Goal: Use online tool/utility: Utilize a website feature to perform a specific function

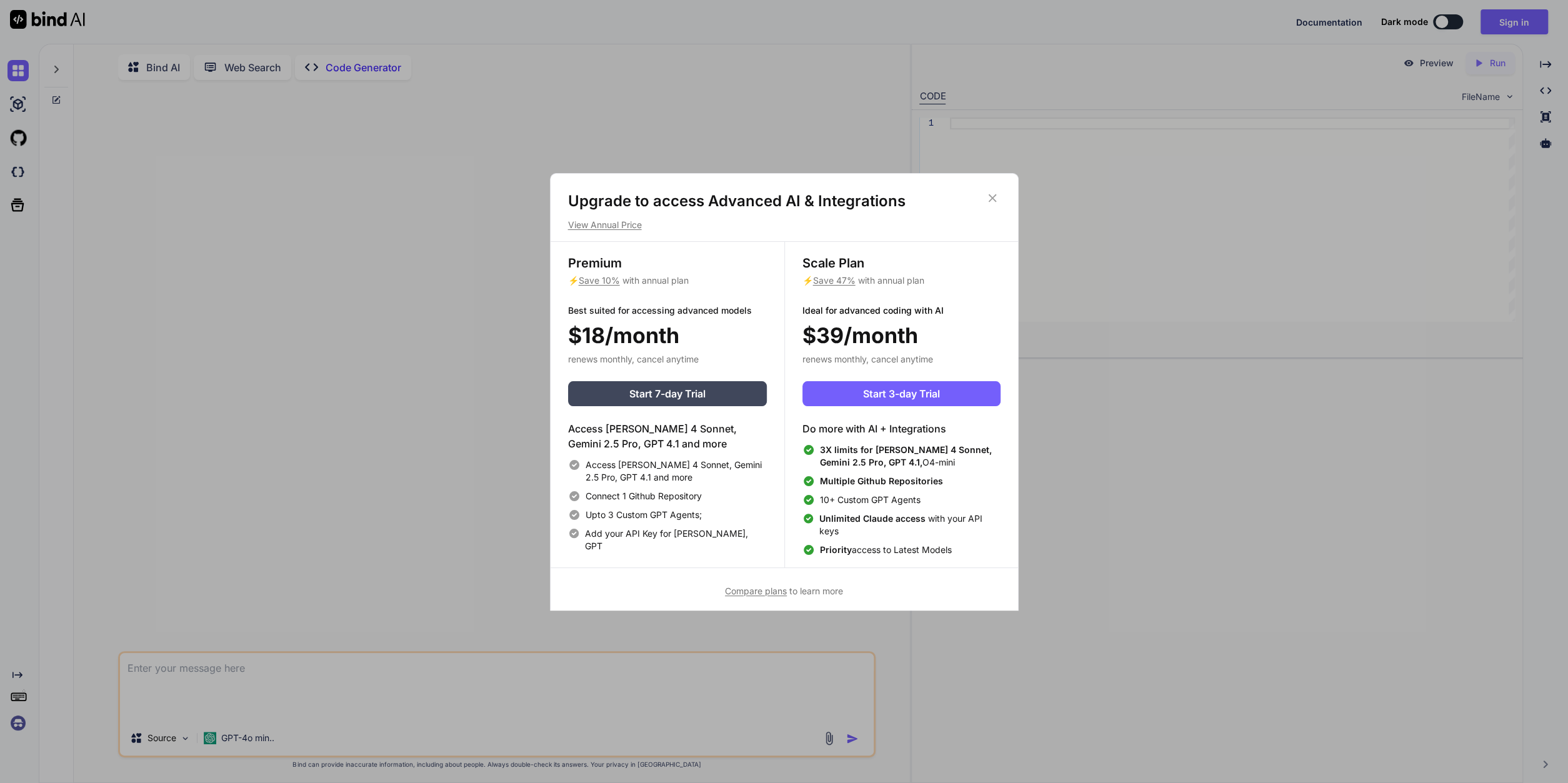
click at [994, 196] on icon at bounding box center [992, 198] width 14 height 14
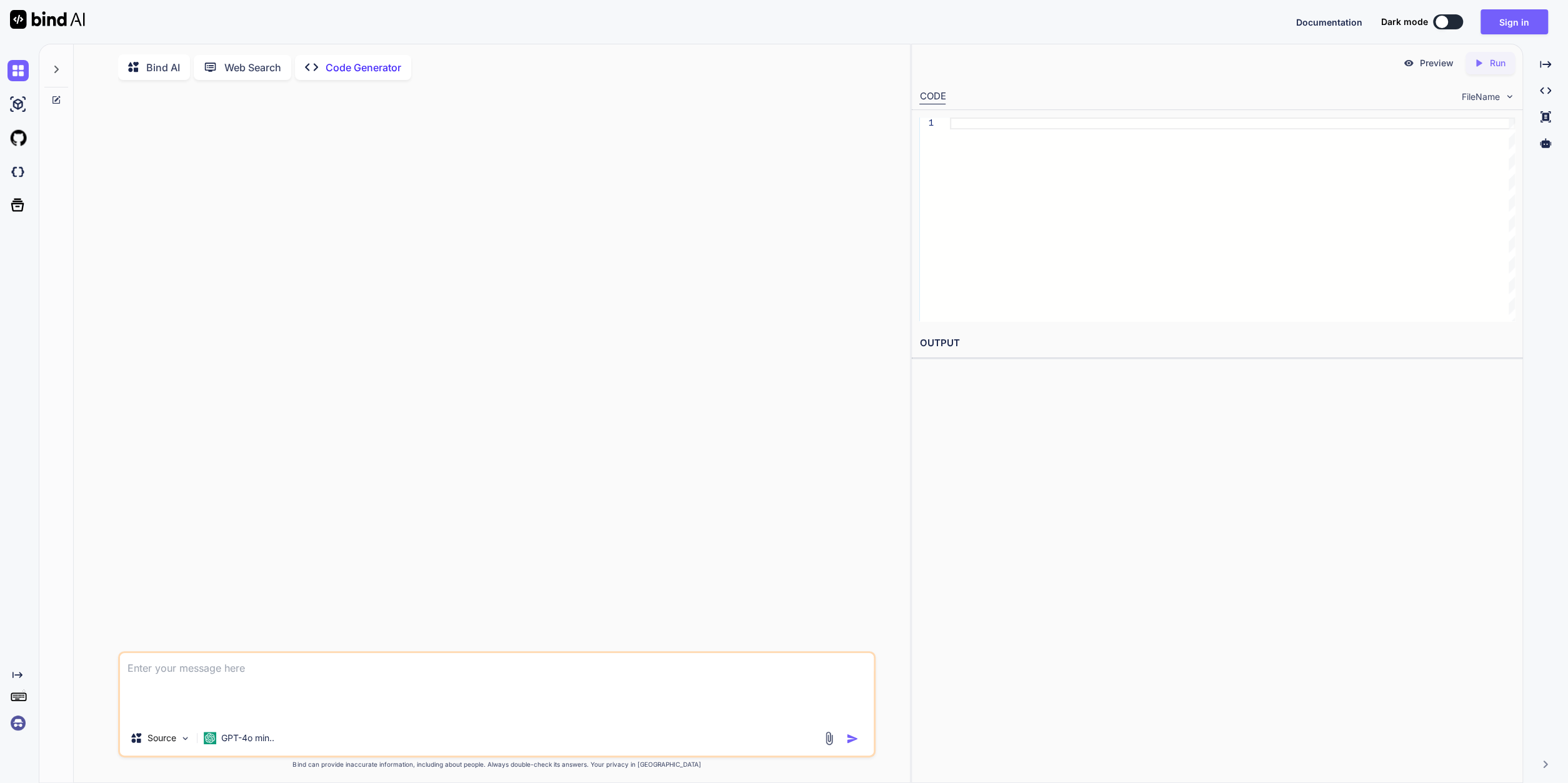
click at [400, 173] on div at bounding box center [498, 370] width 755 height 561
click at [265, 675] on textarea at bounding box center [496, 664] width 753 height 23
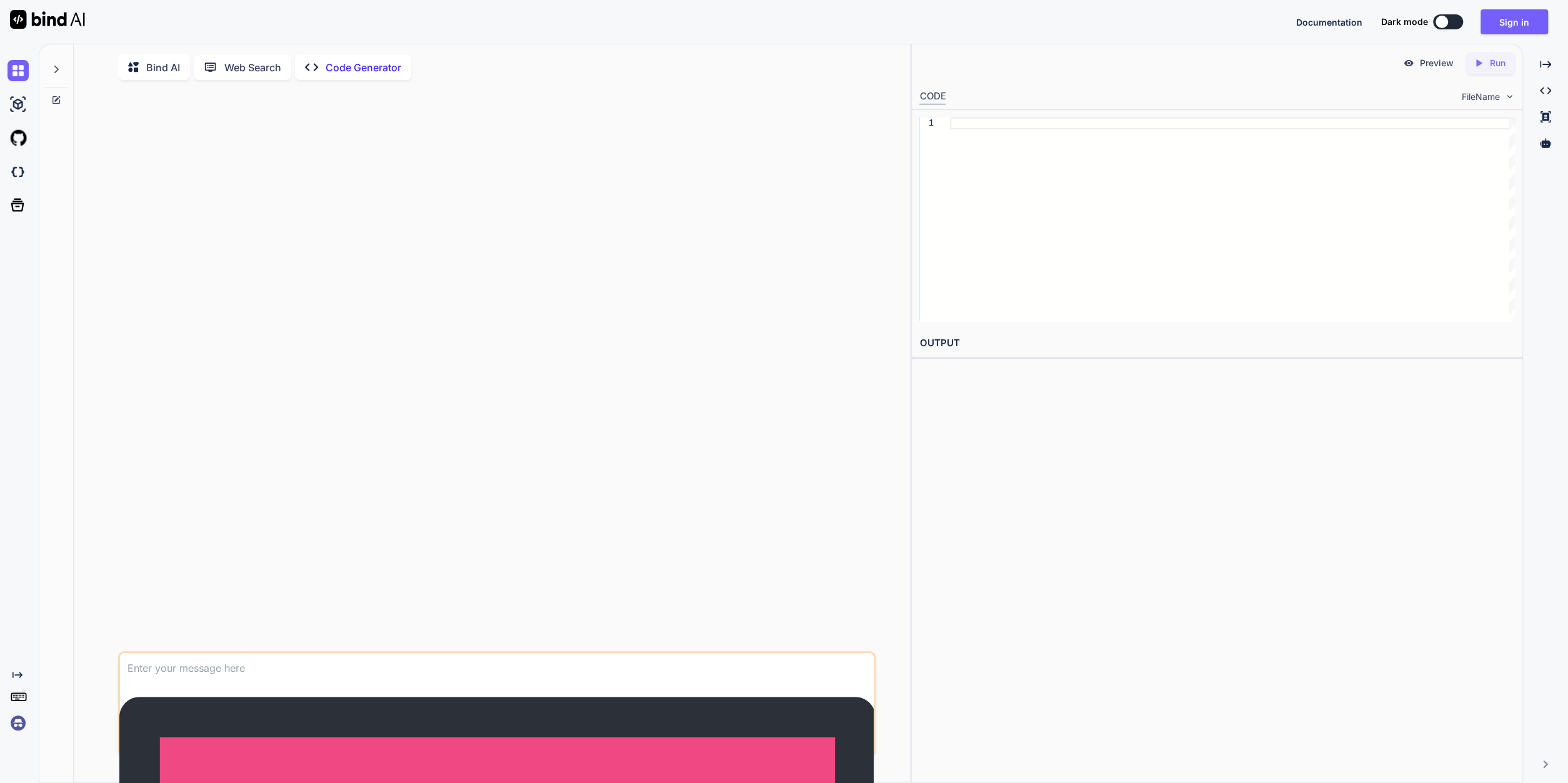
click at [233, 736] on p "GPT-4o min.." at bounding box center [248, 737] width 53 height 13
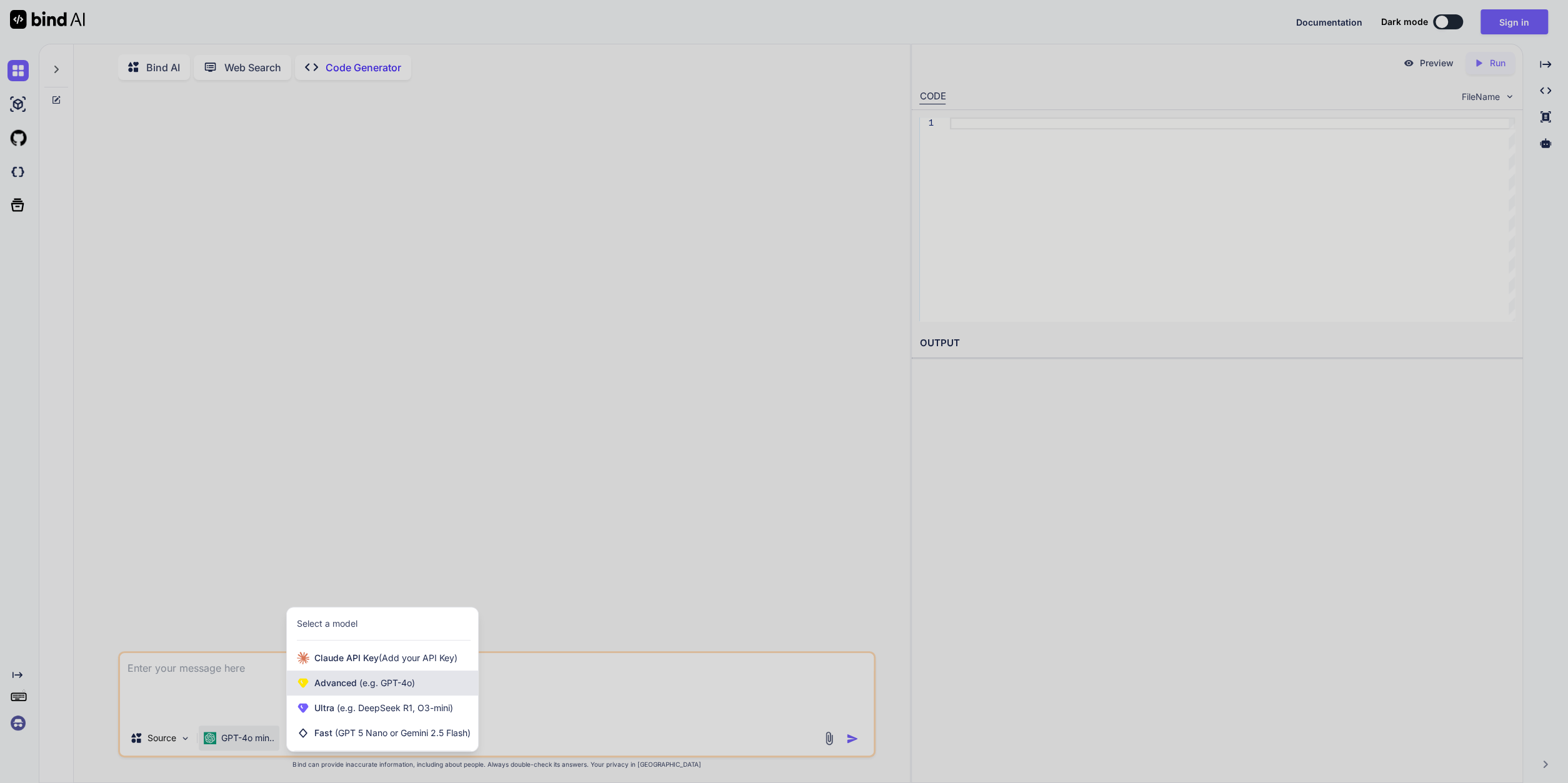
click at [387, 680] on span "(e.g. GPT-4o)" at bounding box center [386, 682] width 58 height 11
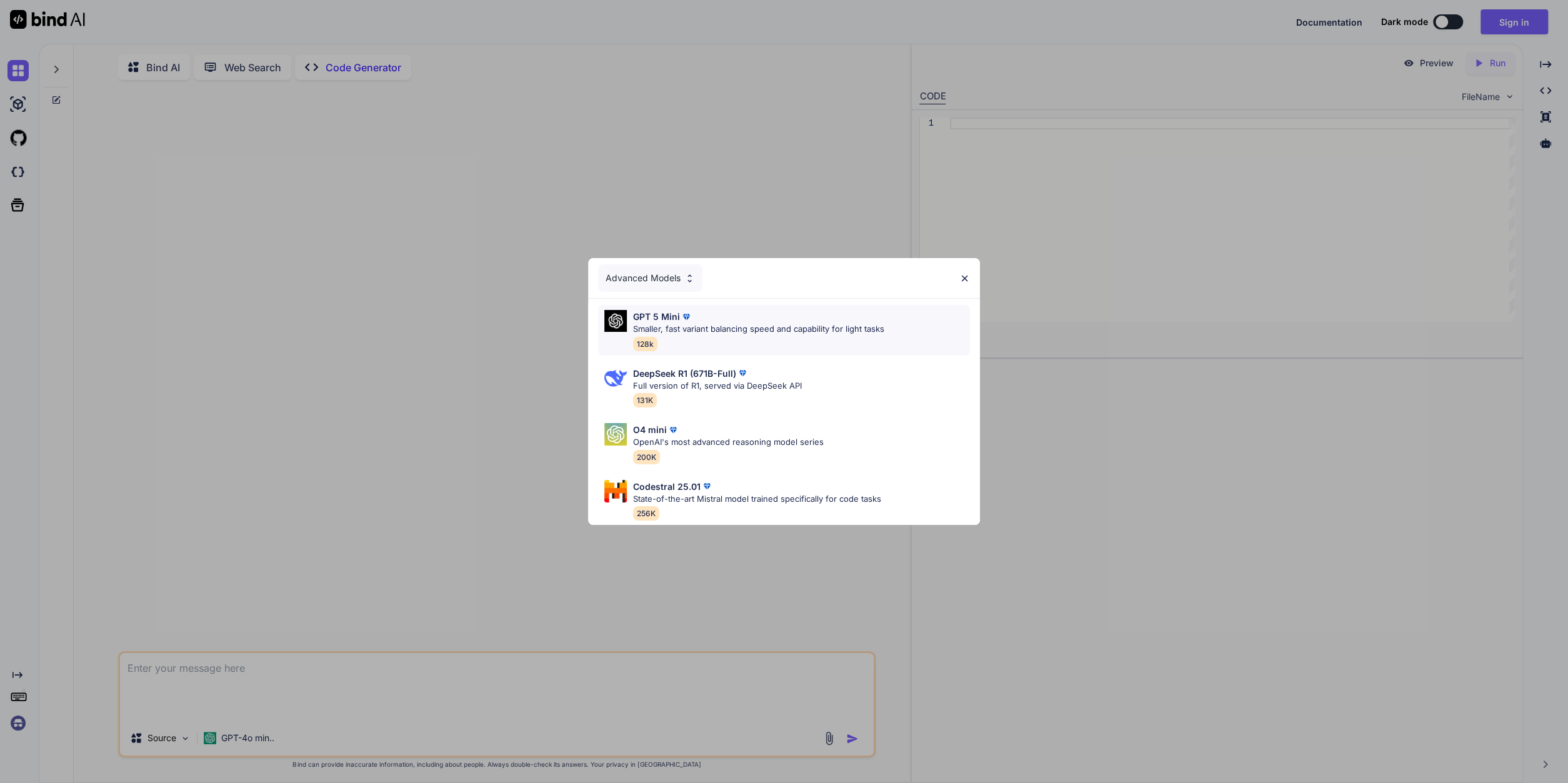
click at [692, 327] on p "Smaller, fast variant balancing speed and capability for light tasks" at bounding box center [759, 329] width 251 height 13
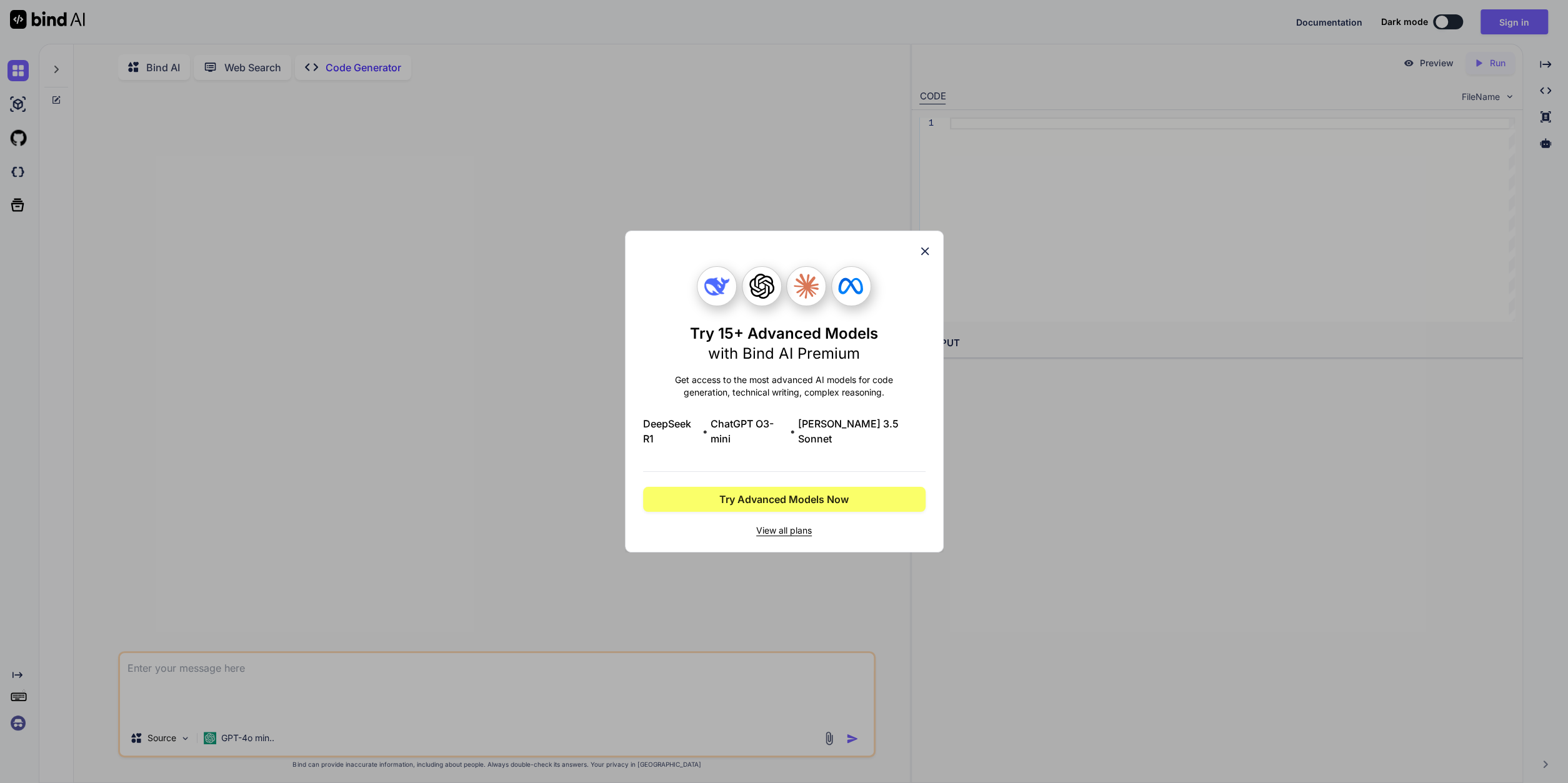
click at [924, 255] on icon at bounding box center [925, 252] width 8 height 8
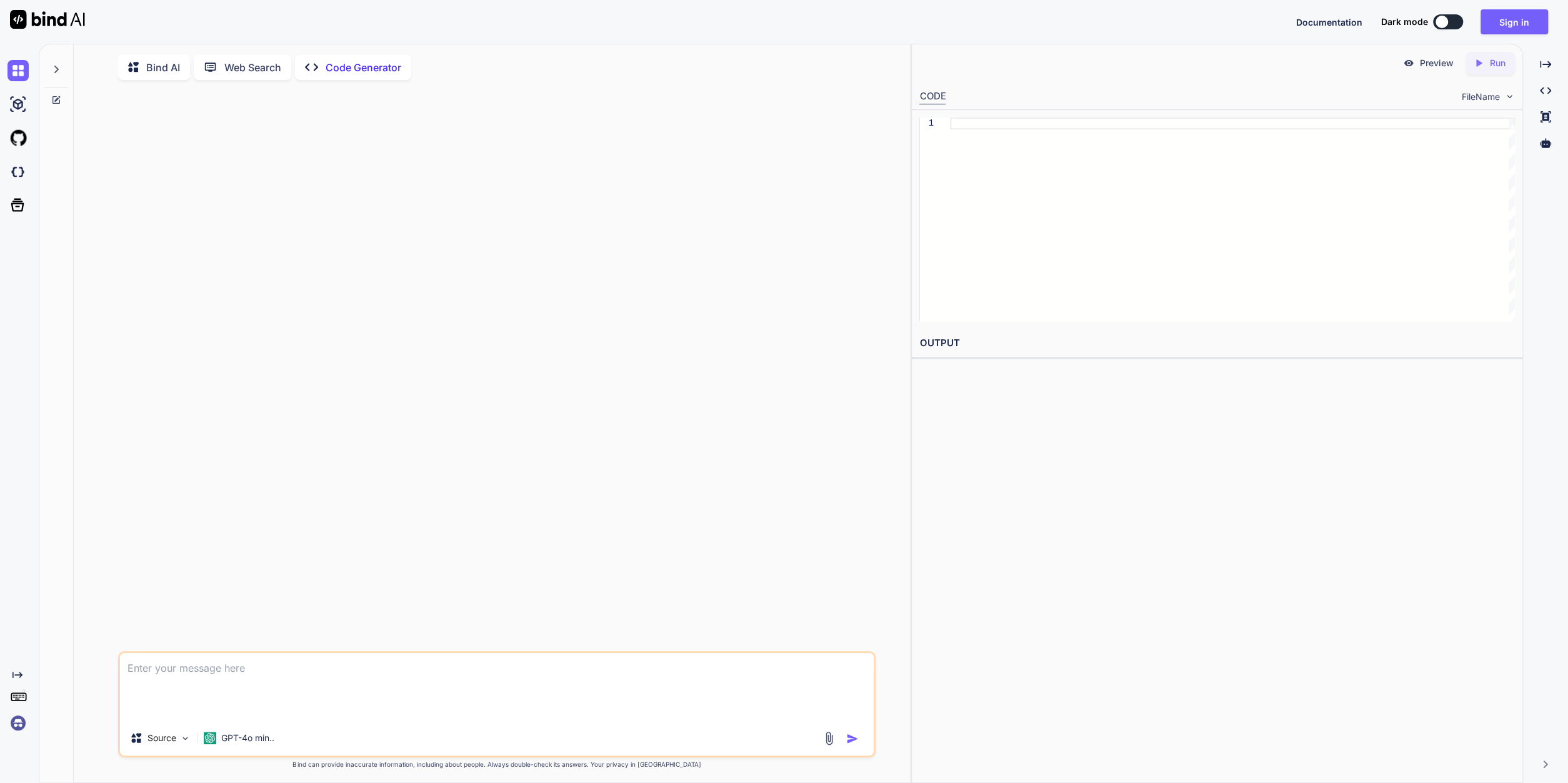
click at [243, 62] on p "Web Search" at bounding box center [252, 68] width 57 height 15
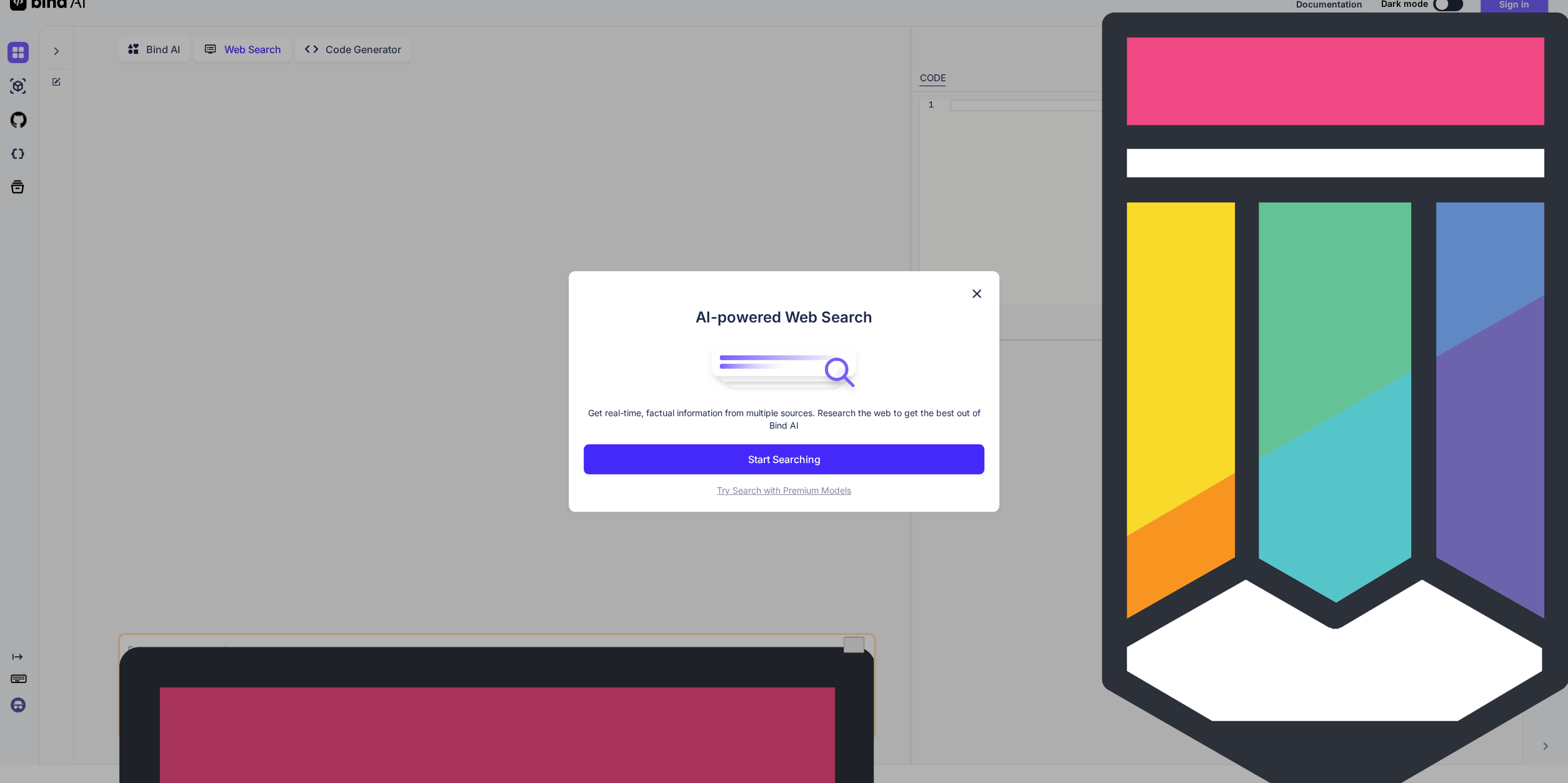
scroll to position [1, 0]
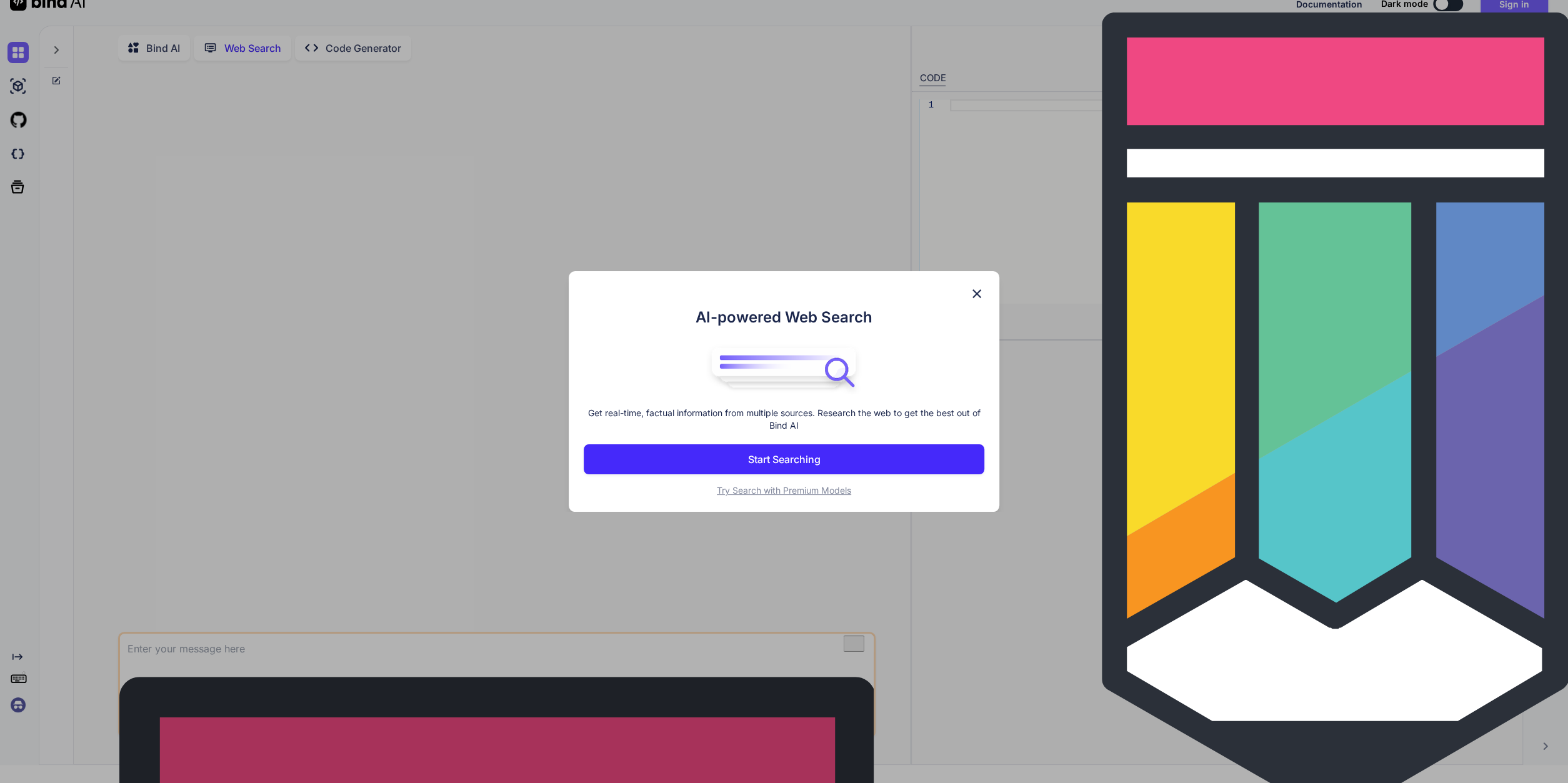
click at [973, 294] on img at bounding box center [977, 294] width 15 height 15
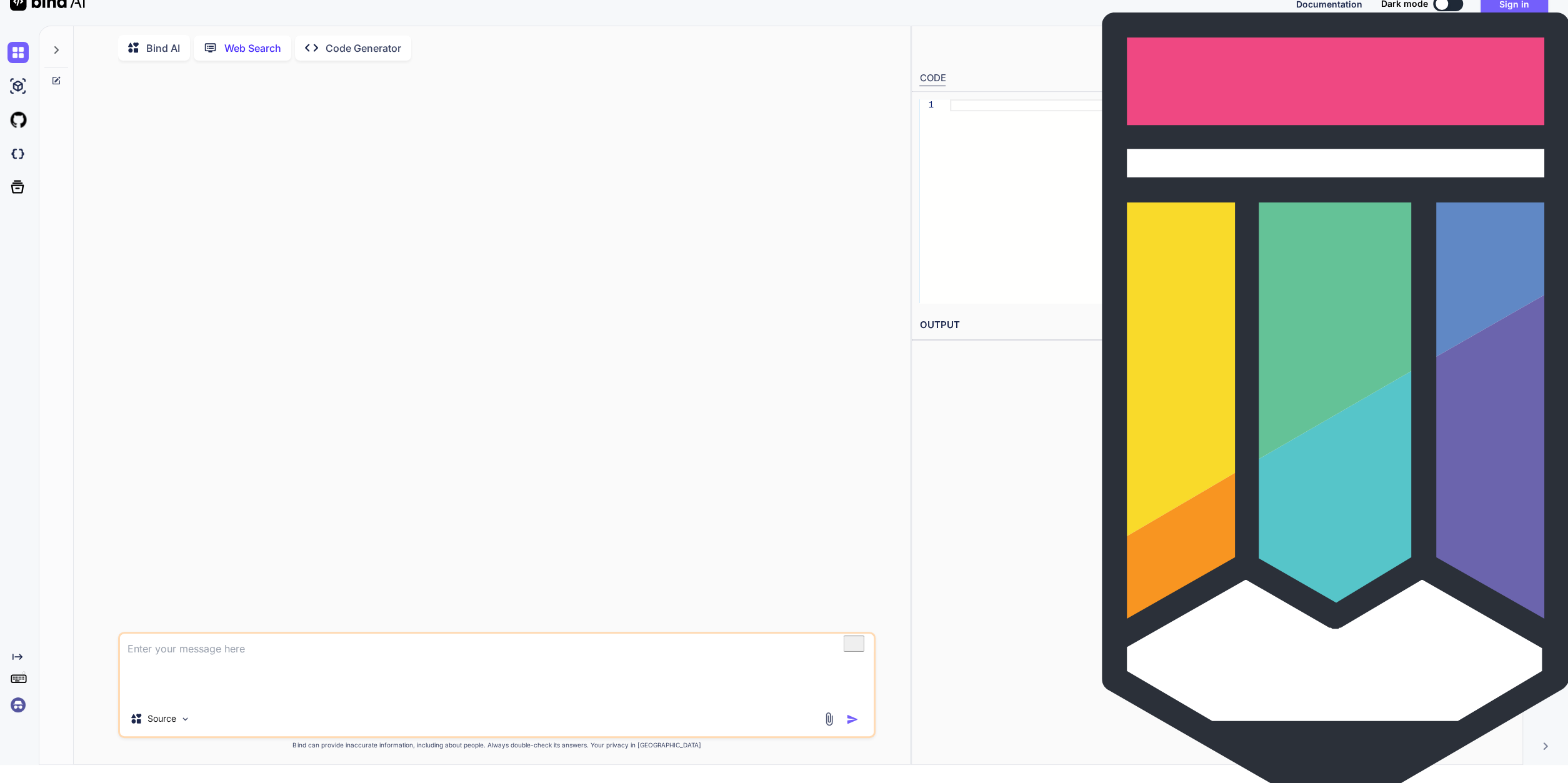
click at [153, 47] on p "Bind AI" at bounding box center [163, 48] width 34 height 15
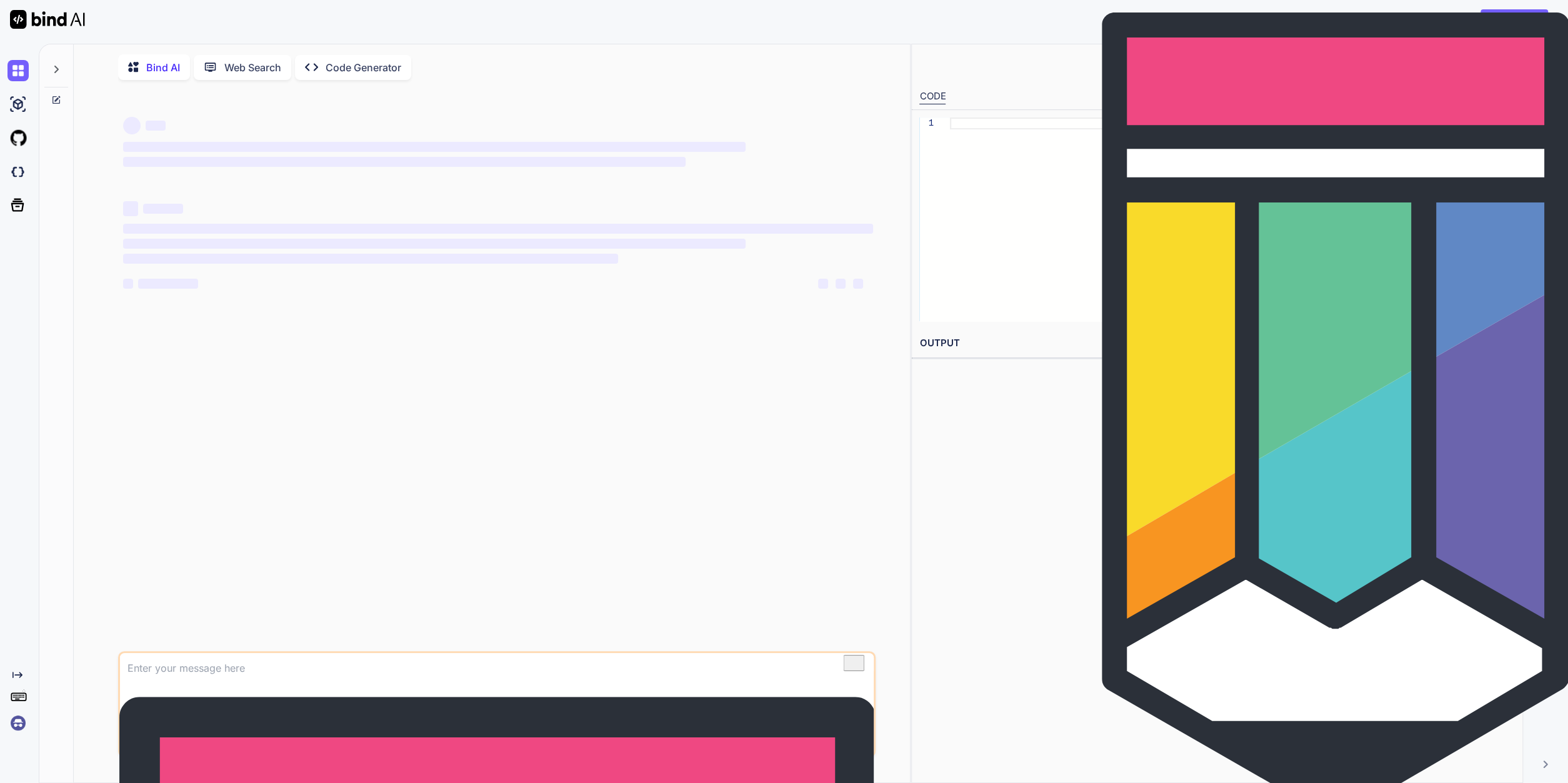
type textarea "x"
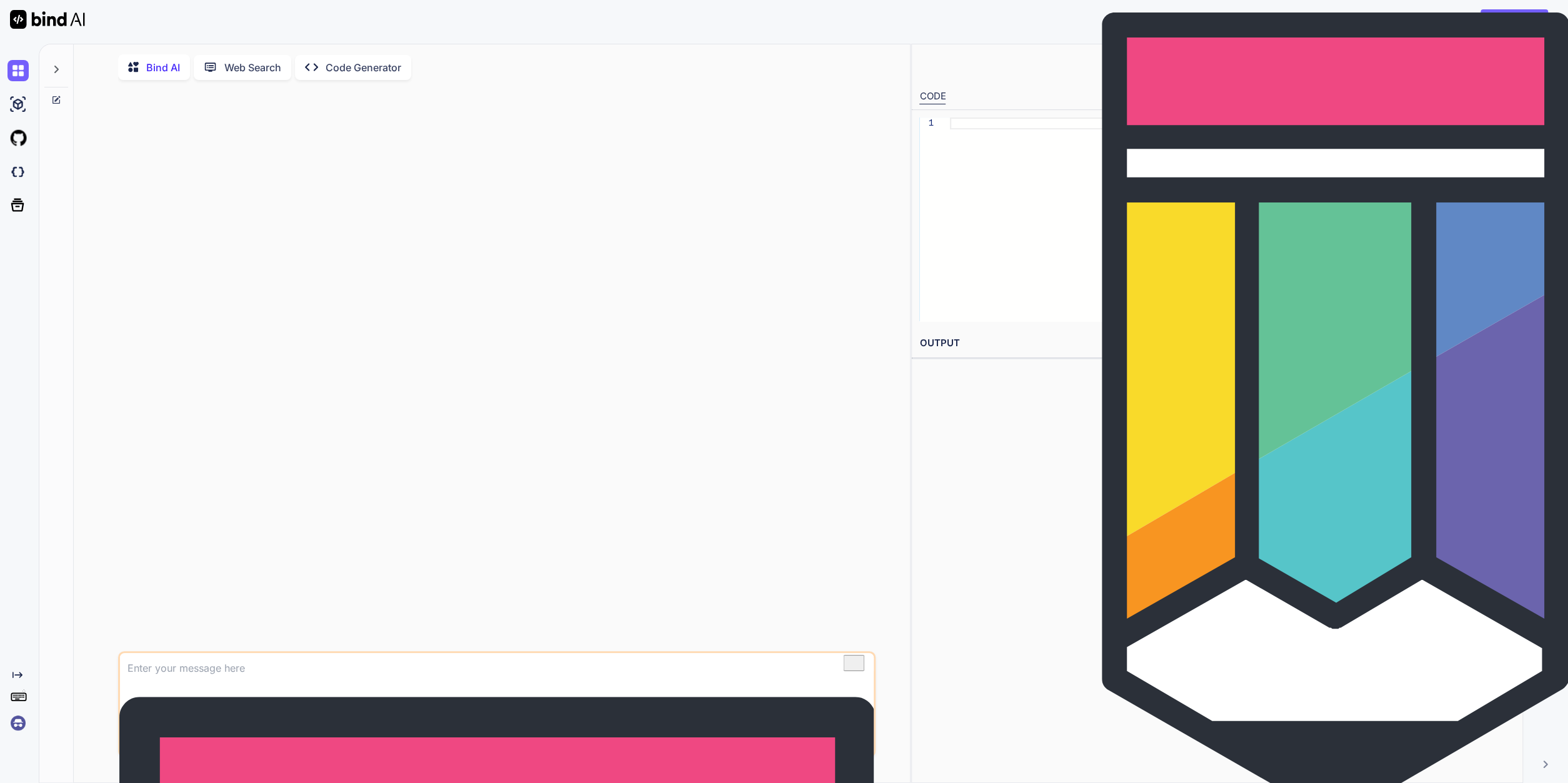
click at [1464, 27] on div "Dark mode" at bounding box center [1425, 22] width 89 height 15
